Goal: Information Seeking & Learning: Check status

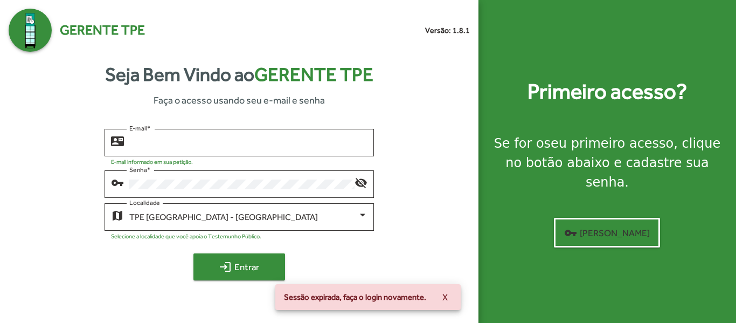
type input "**********"
click at [245, 273] on span "login Entrar" at bounding box center [239, 266] width 72 height 19
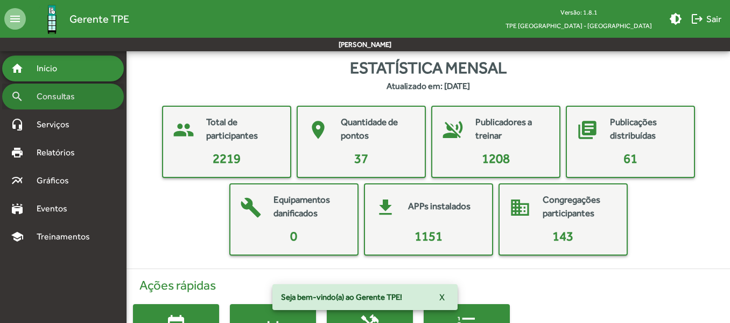
click at [69, 90] on span "Consultas" at bounding box center [59, 96] width 59 height 13
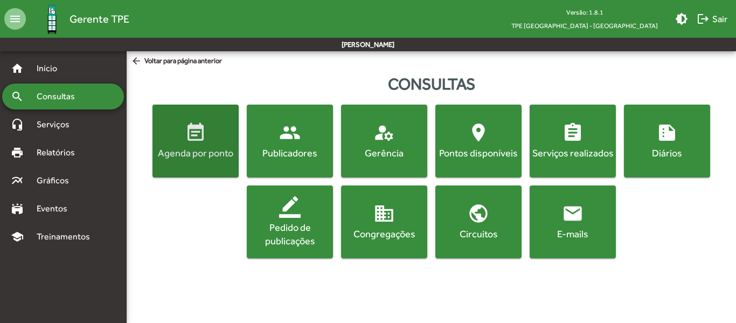
click at [180, 124] on span "event_note Agenda por ponto" at bounding box center [196, 141] width 82 height 38
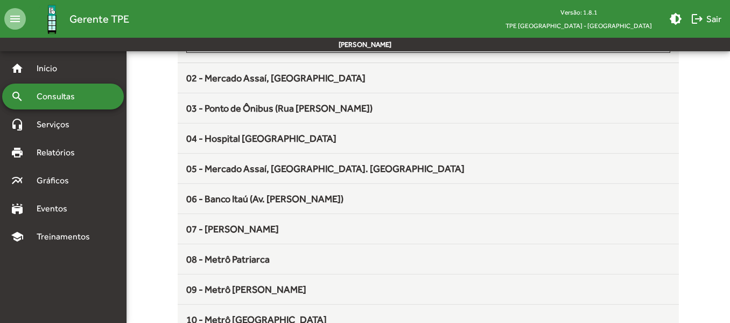
scroll to position [160, 0]
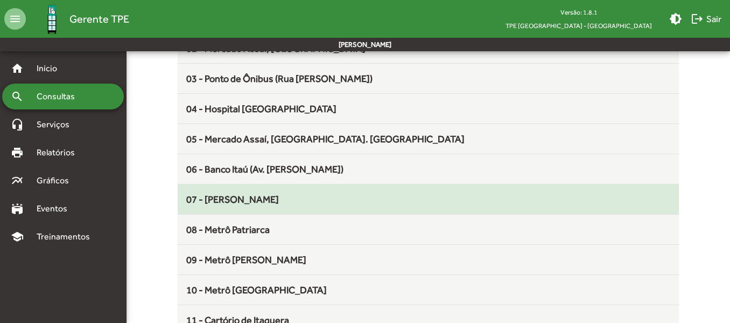
click at [350, 206] on mat-list-item "07 - [PERSON_NAME]" at bounding box center [428, 199] width 501 height 30
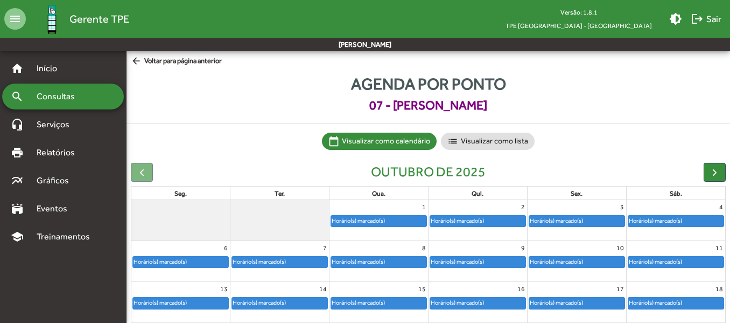
click at [485, 302] on div "Horário(s) marcado(s)" at bounding box center [457, 302] width 54 height 10
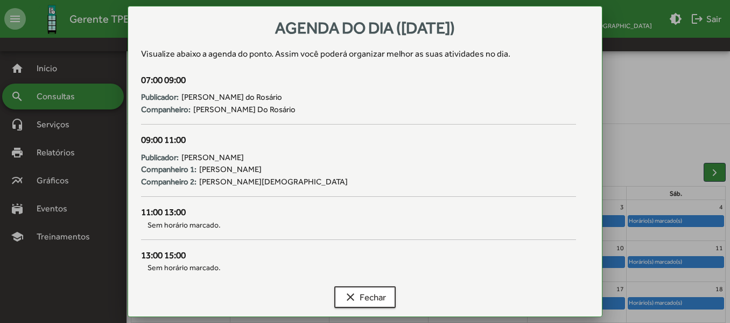
click at [651, 104] on div at bounding box center [365, 161] width 730 height 323
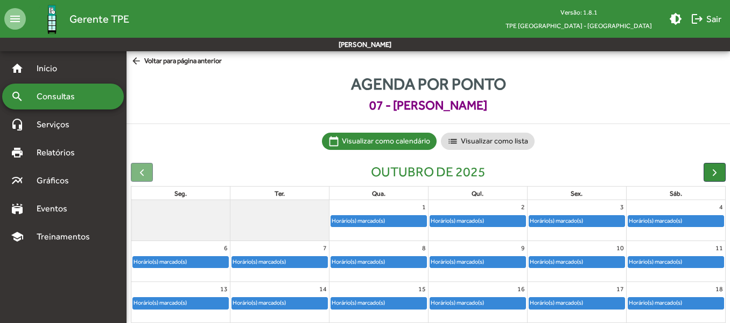
click at [138, 60] on mat-icon "arrow_back" at bounding box center [137, 61] width 13 height 12
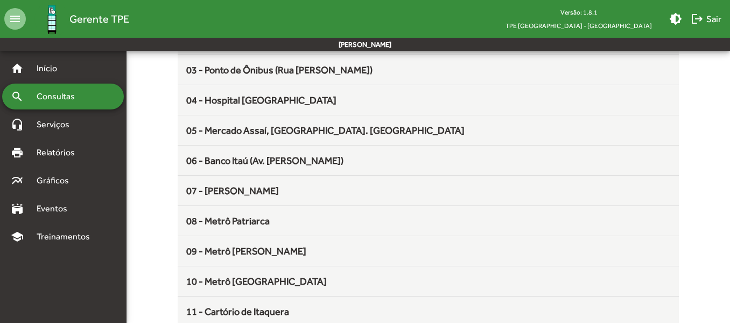
scroll to position [172, 0]
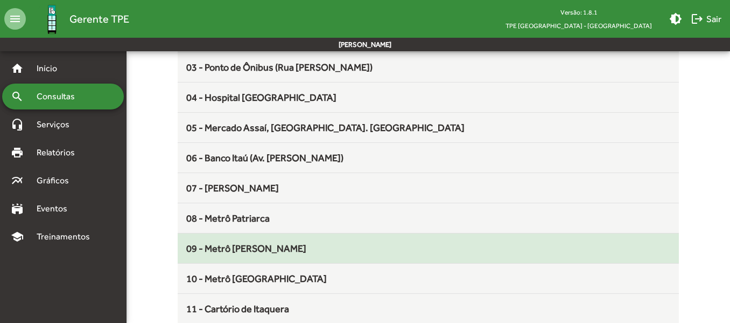
click at [345, 240] on mat-list-item "09 - Metrô [PERSON_NAME]" at bounding box center [428, 248] width 501 height 30
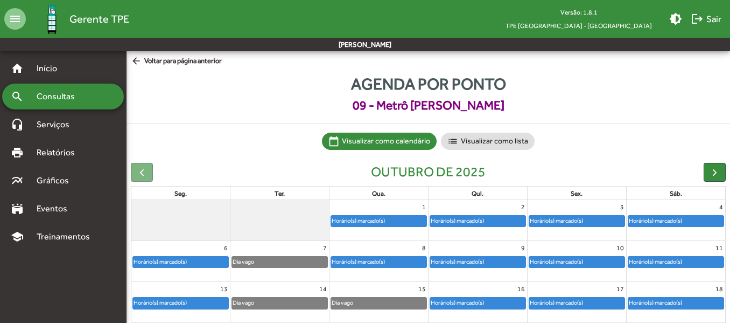
click at [483, 297] on link "Horário(s) marcado(s)" at bounding box center [478, 303] width 96 height 12
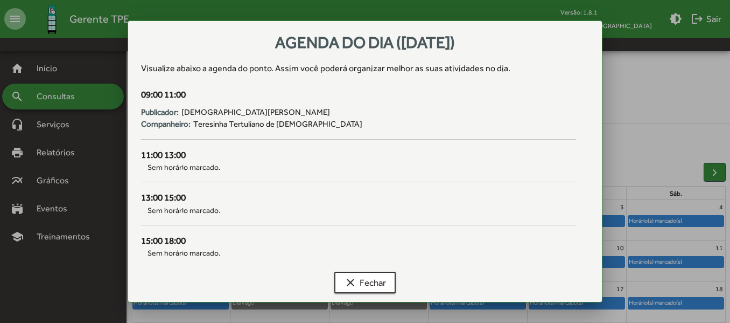
click at [624, 74] on div at bounding box center [365, 161] width 730 height 323
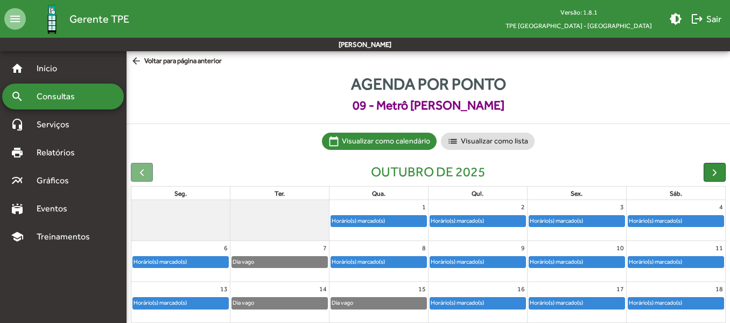
click at [139, 57] on mat-icon "arrow_back" at bounding box center [137, 61] width 13 height 12
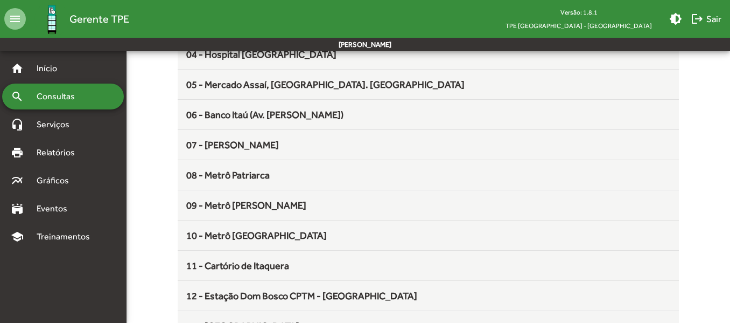
scroll to position [216, 0]
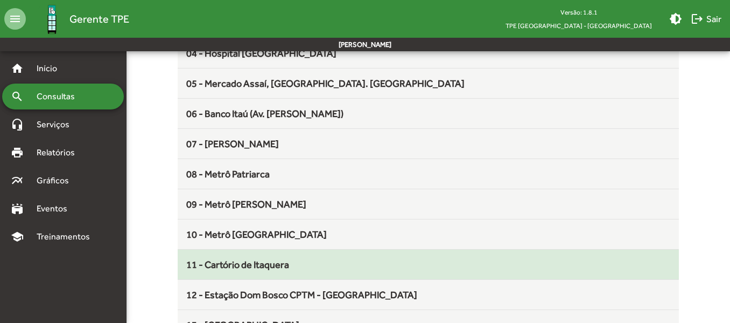
click at [329, 256] on mat-list-item "11 - Cartório de Itaquera" at bounding box center [428, 264] width 501 height 30
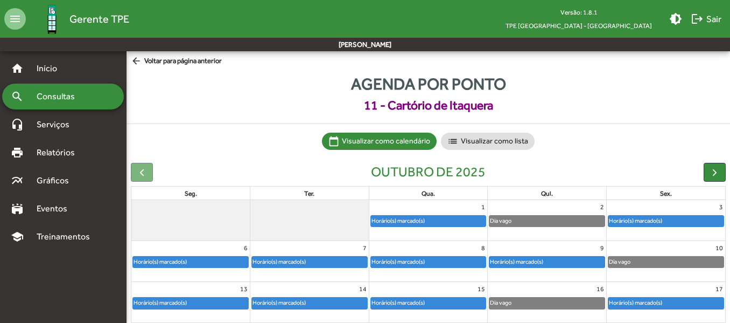
click at [137, 64] on mat-icon "arrow_back" at bounding box center [137, 61] width 13 height 12
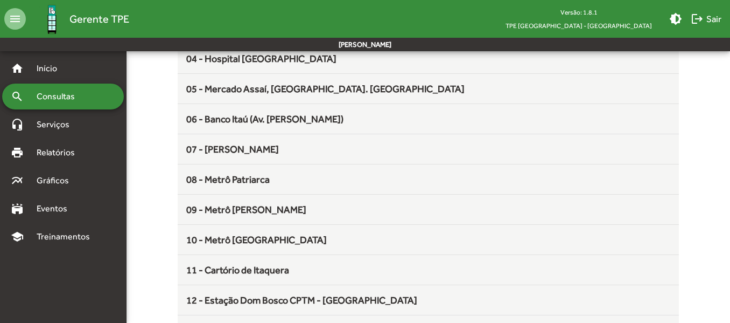
scroll to position [212, 0]
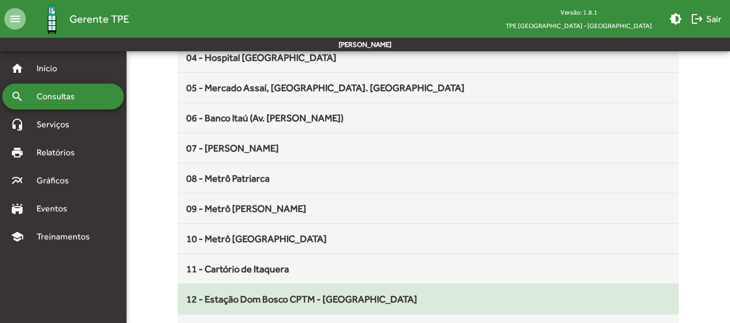
click at [415, 298] on div "12 - Estação Dom Bosco CPTM - [GEOGRAPHIC_DATA]" at bounding box center [428, 298] width 484 height 15
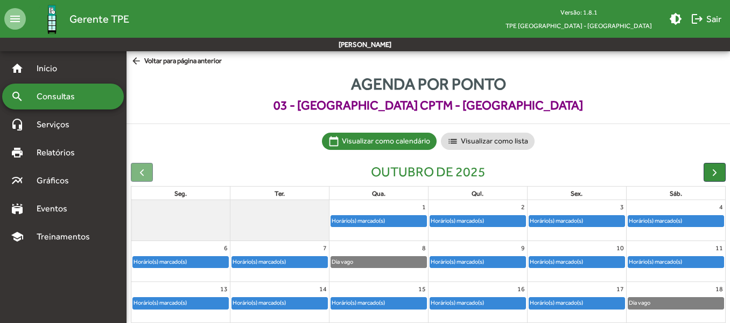
click at [485, 298] on div "Horário(s) marcado(s)" at bounding box center [457, 302] width 54 height 10
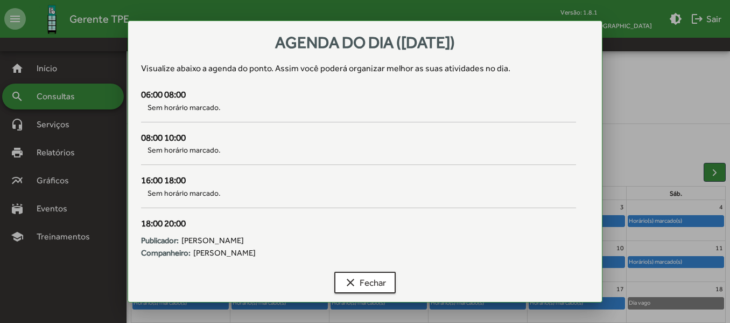
click at [655, 107] on div at bounding box center [365, 161] width 730 height 323
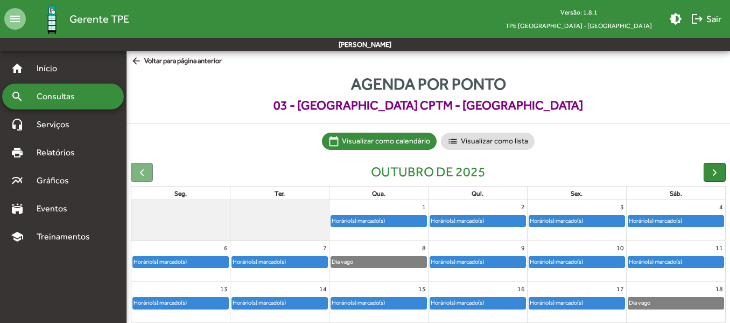
click at [137, 62] on mat-icon "arrow_back" at bounding box center [137, 61] width 13 height 12
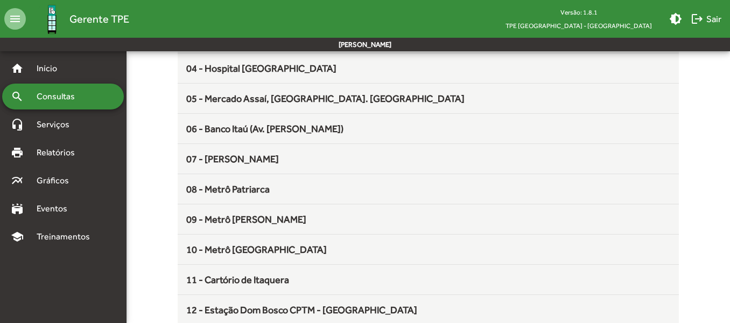
scroll to position [205, 0]
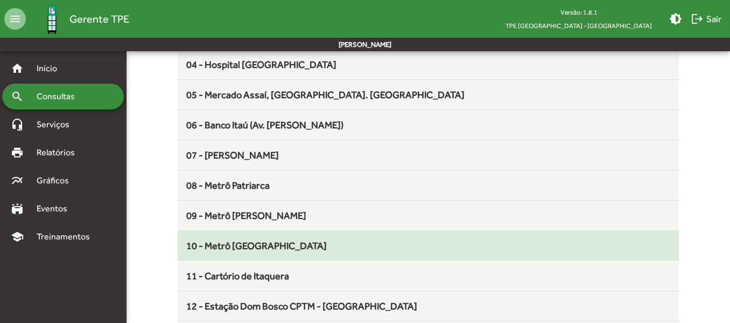
click at [428, 256] on mat-list-item "10 - Metrô [GEOGRAPHIC_DATA]" at bounding box center [428, 246] width 501 height 30
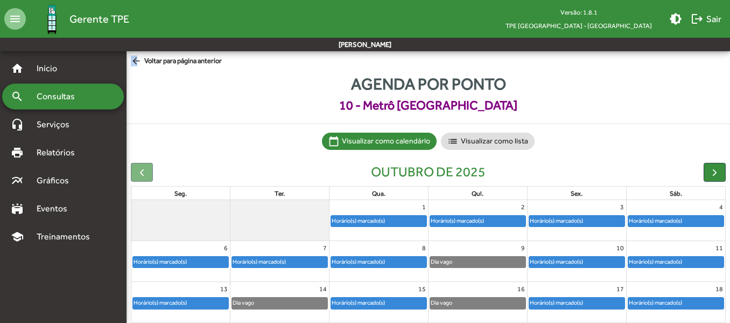
drag, startPoint x: 136, startPoint y: 55, endPoint x: 138, endPoint y: 64, distance: 8.9
click at [138, 64] on mat-sidenav-content "arrow_back Voltar para página anterior Agenda por ponto 10 - Metrô Vila Carrão …" at bounding box center [429, 246] width 604 height 390
click at [138, 64] on mat-icon "arrow_back" at bounding box center [137, 61] width 13 height 12
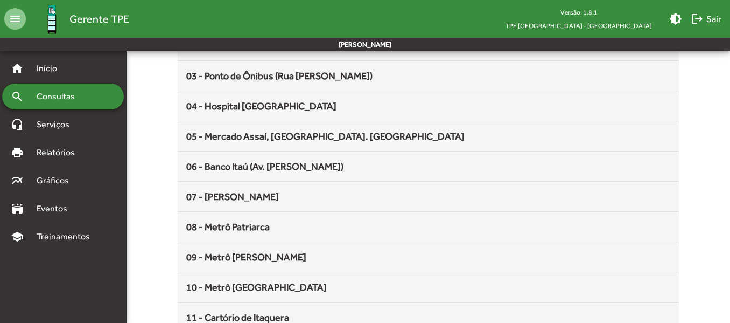
scroll to position [162, 0]
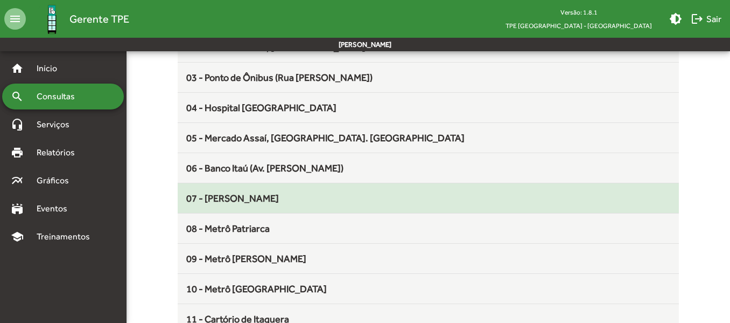
click at [366, 193] on div "07 - [PERSON_NAME]" at bounding box center [428, 198] width 484 height 15
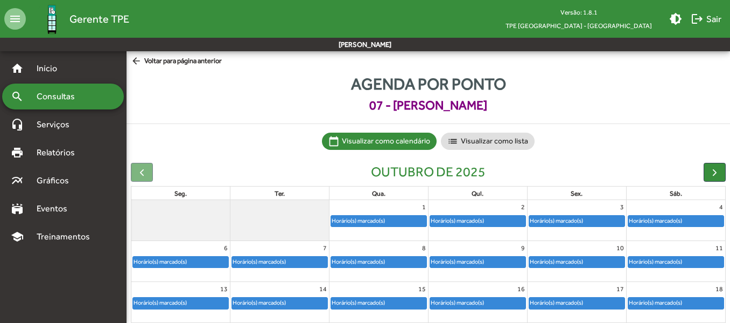
click at [500, 303] on div "Horário(s) marcado(s)" at bounding box center [477, 302] width 95 height 11
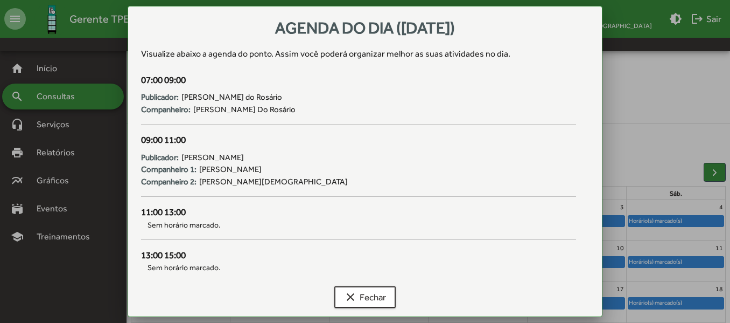
click at [648, 122] on div at bounding box center [365, 161] width 730 height 323
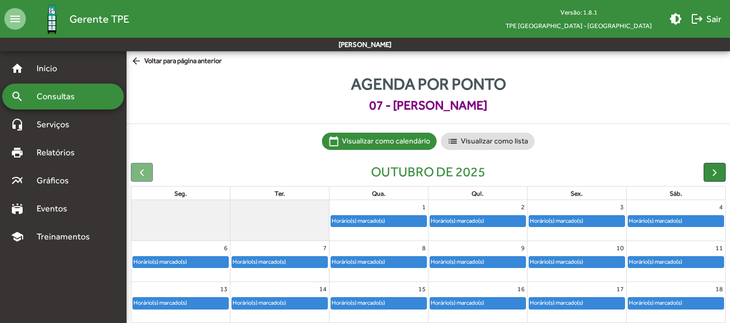
click at [186, 57] on span "arrow_back Voltar para página anterior" at bounding box center [176, 61] width 91 height 12
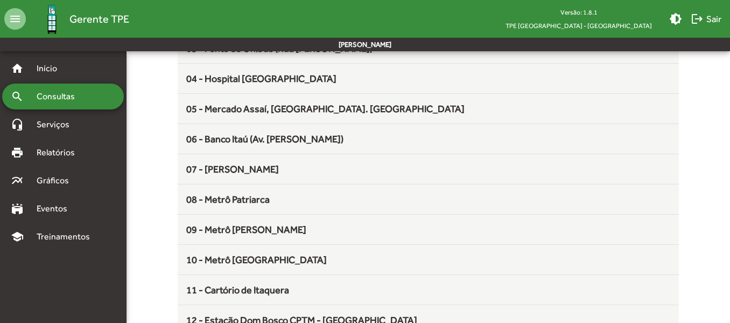
scroll to position [192, 0]
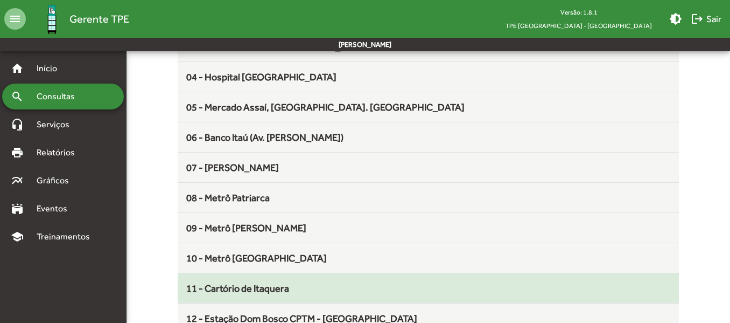
click at [289, 288] on div "11 - Cartório de Itaquera" at bounding box center [428, 288] width 484 height 15
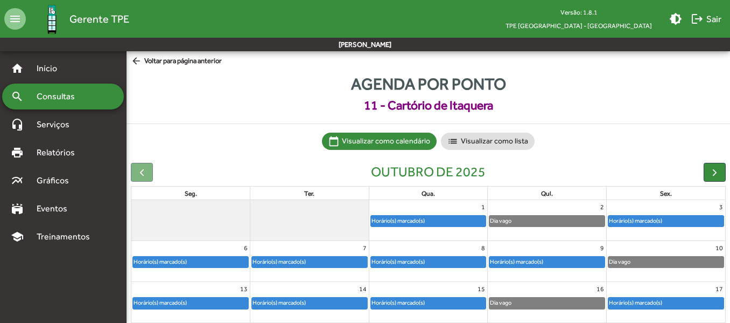
click at [132, 62] on mat-icon "arrow_back" at bounding box center [137, 61] width 13 height 12
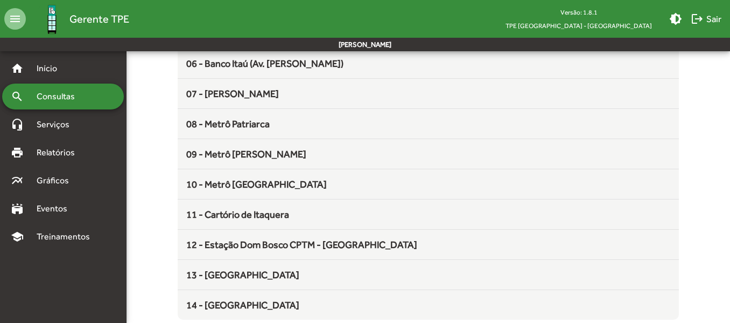
scroll to position [276, 0]
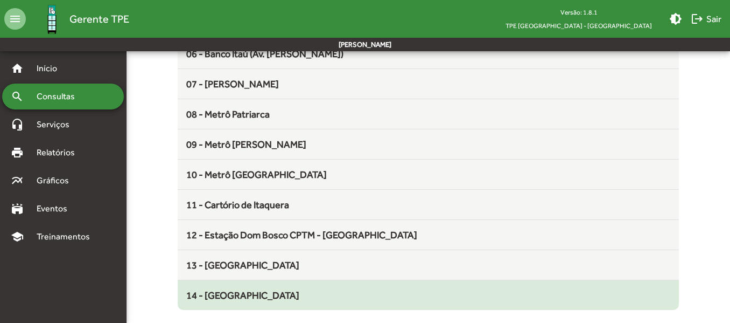
click at [419, 287] on mat-list-item "14 - [GEOGRAPHIC_DATA]" at bounding box center [428, 295] width 501 height 30
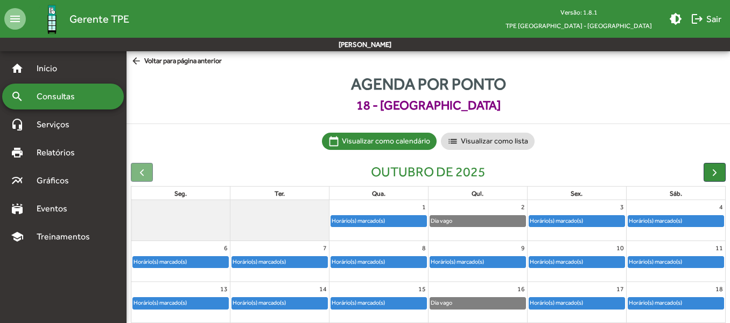
click at [138, 61] on mat-icon "arrow_back" at bounding box center [137, 61] width 13 height 12
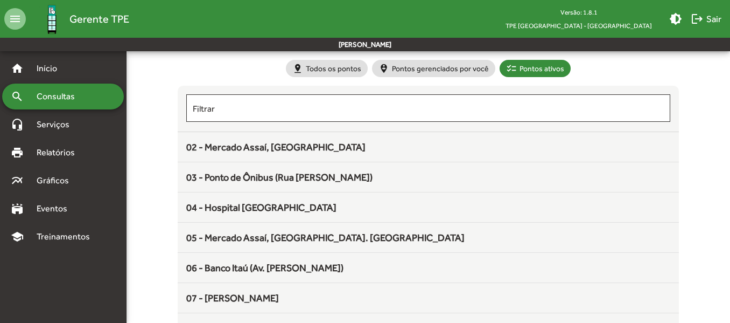
scroll to position [73, 0]
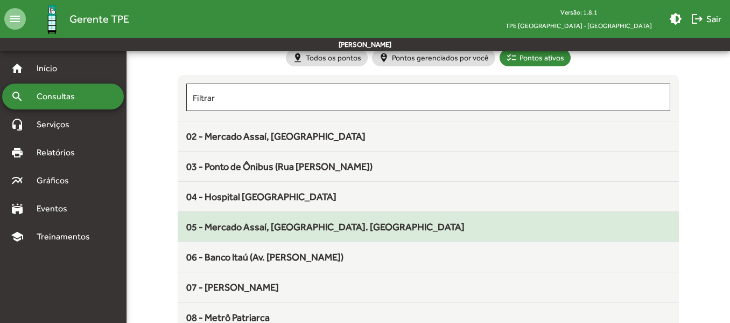
click at [358, 230] on div "05 - Mercado Assaí, [GEOGRAPHIC_DATA]. [GEOGRAPHIC_DATA]" at bounding box center [428, 226] width 484 height 15
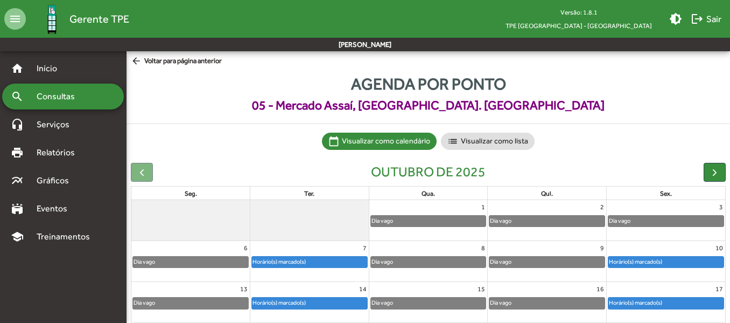
click at [135, 60] on mat-icon "arrow_back" at bounding box center [137, 61] width 13 height 12
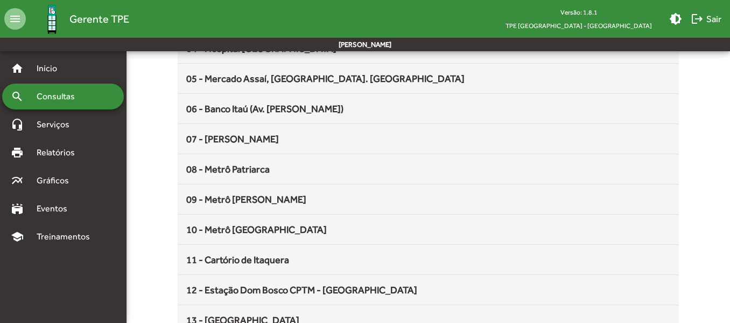
scroll to position [218, 0]
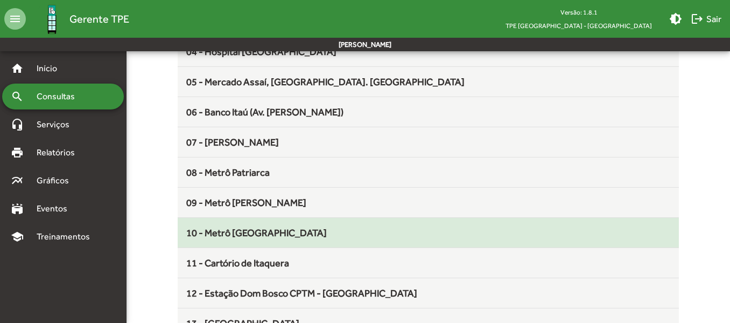
click at [338, 237] on div "10 - Metrô [GEOGRAPHIC_DATA]" at bounding box center [428, 232] width 484 height 15
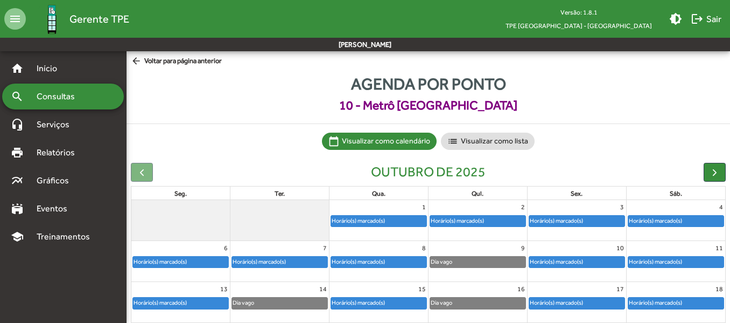
click at [137, 64] on mat-icon "arrow_back" at bounding box center [137, 61] width 13 height 12
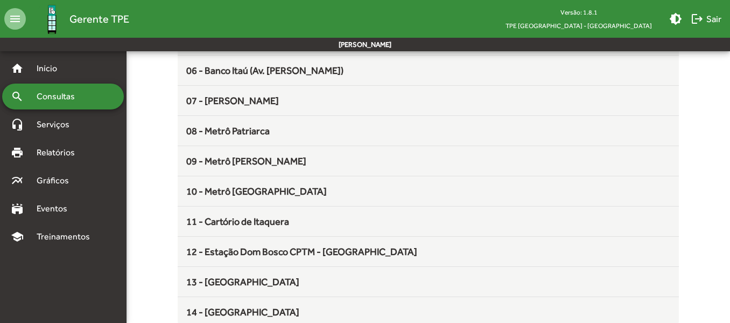
scroll to position [256, 0]
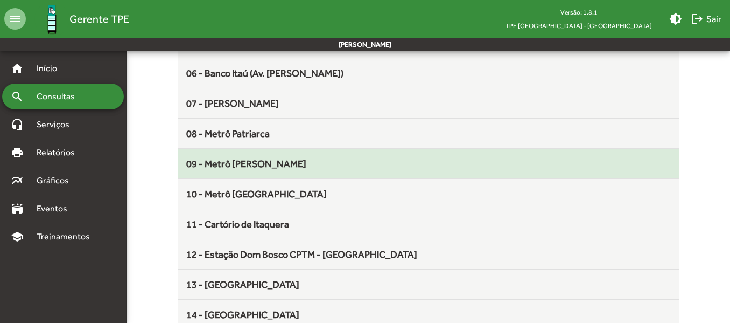
click at [337, 167] on div "09 - Metrô [PERSON_NAME]" at bounding box center [428, 163] width 484 height 15
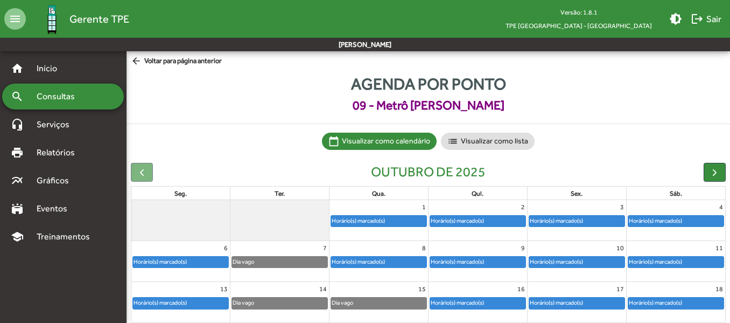
click at [502, 297] on div "Horário(s) marcado(s)" at bounding box center [477, 302] width 95 height 11
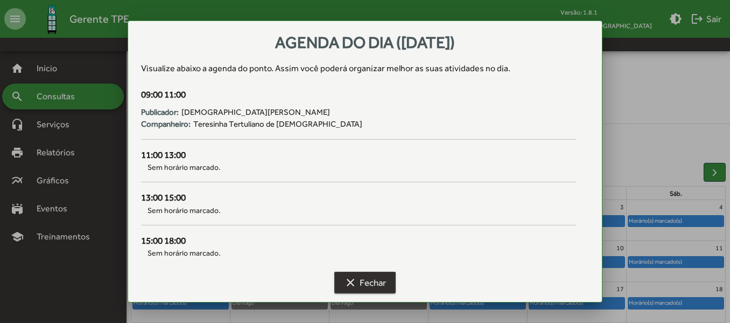
click at [382, 281] on span "clear Fechar" at bounding box center [365, 282] width 42 height 19
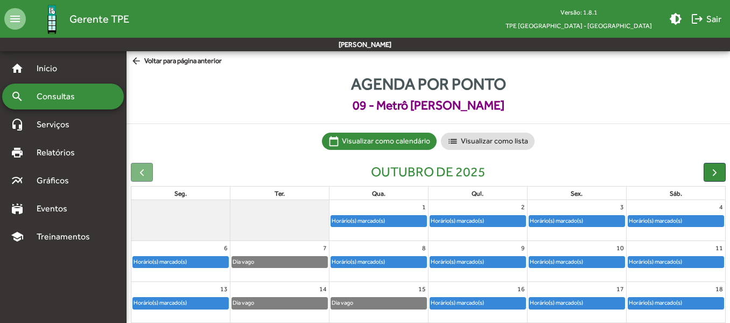
click at [139, 62] on mat-icon "arrow_back" at bounding box center [137, 61] width 13 height 12
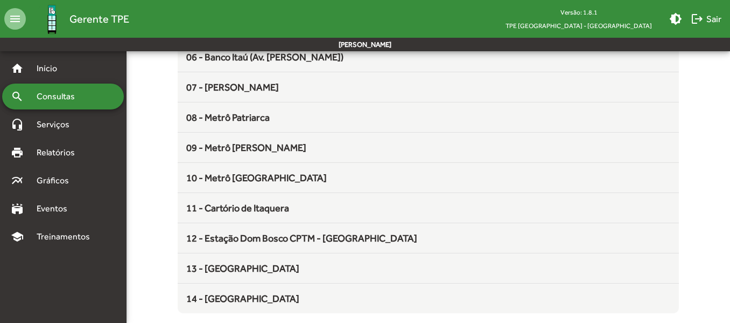
scroll to position [275, 0]
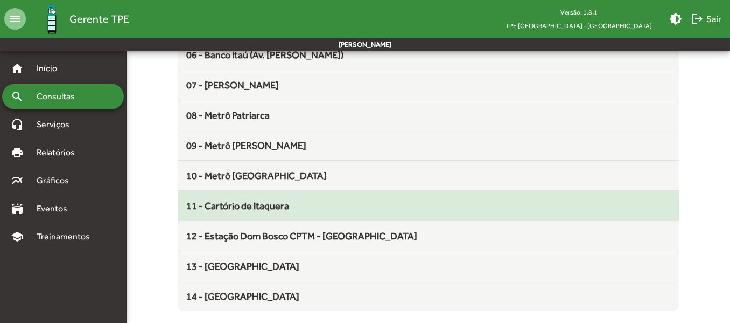
click at [280, 199] on div "11 - Cartório de Itaquera" at bounding box center [428, 205] width 484 height 15
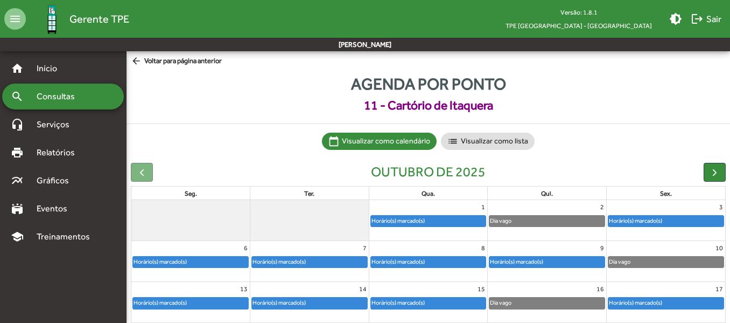
click at [137, 60] on mat-icon "arrow_back" at bounding box center [137, 61] width 13 height 12
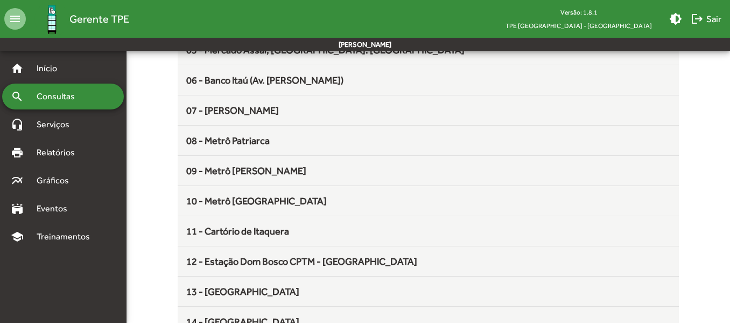
scroll to position [276, 0]
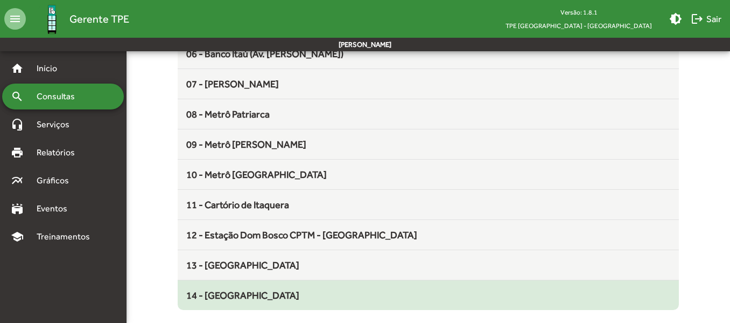
click at [317, 302] on mat-list-item "14 - [GEOGRAPHIC_DATA]" at bounding box center [428, 295] width 501 height 30
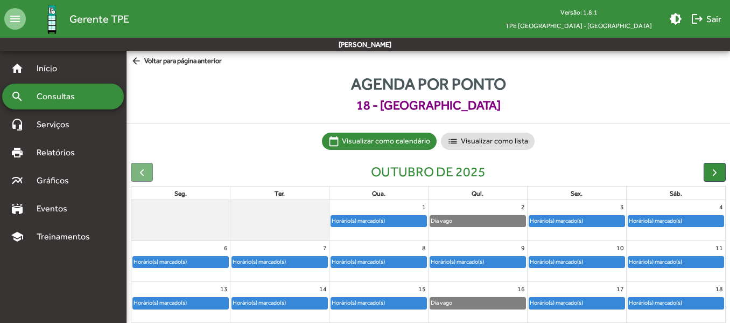
click at [135, 63] on mat-icon "arrow_back" at bounding box center [137, 61] width 13 height 12
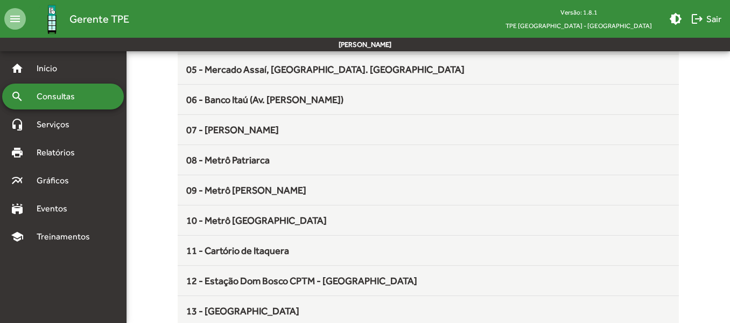
scroll to position [231, 0]
